Goal: Find specific page/section: Find specific page/section

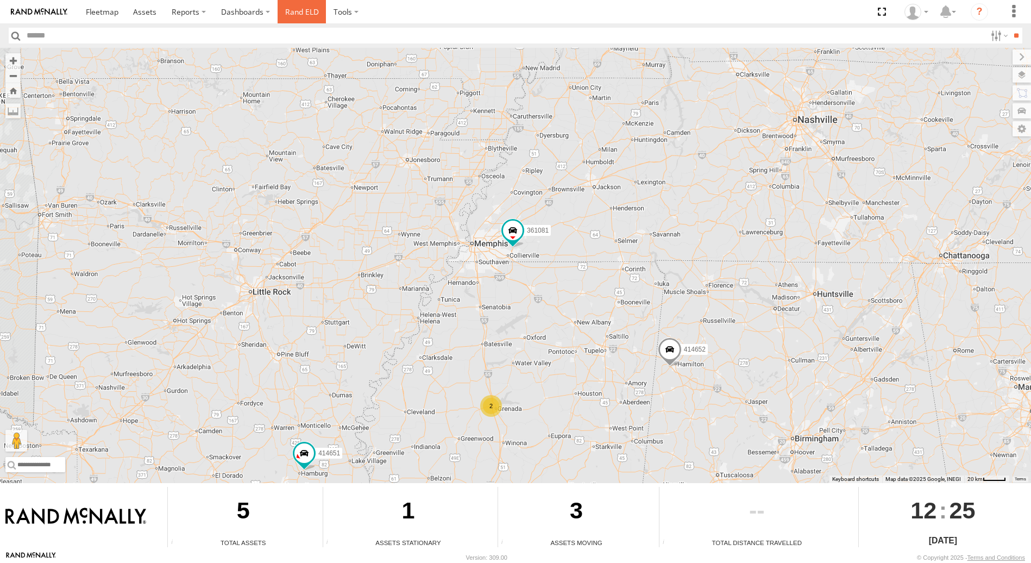
click at [295, 12] on link "Rand ELD" at bounding box center [302, 11] width 49 height 23
